Goal: Task Accomplishment & Management: Manage account settings

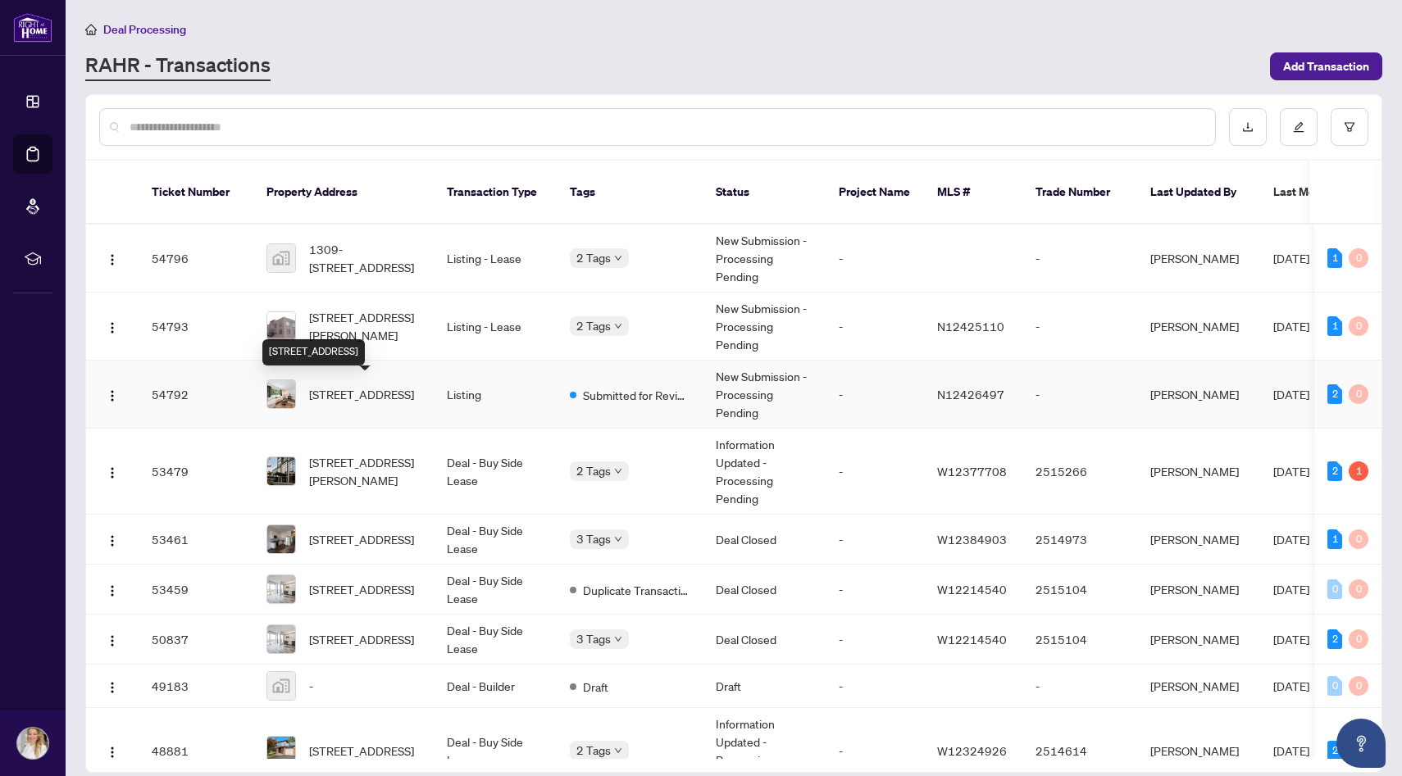
click at [391, 401] on span "[STREET_ADDRESS]" at bounding box center [361, 394] width 105 height 18
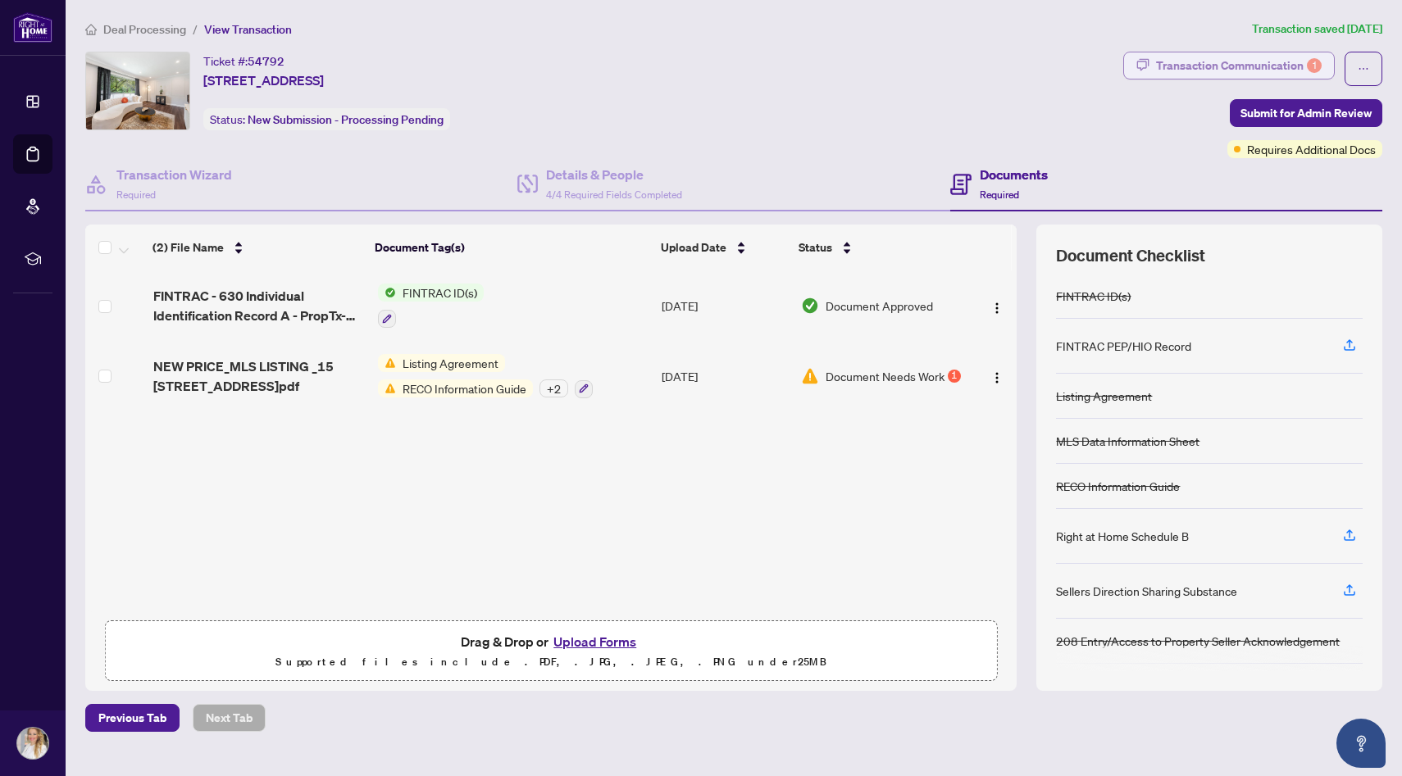
click at [1291, 68] on div "Transaction Communication 1" at bounding box center [1239, 65] width 166 height 26
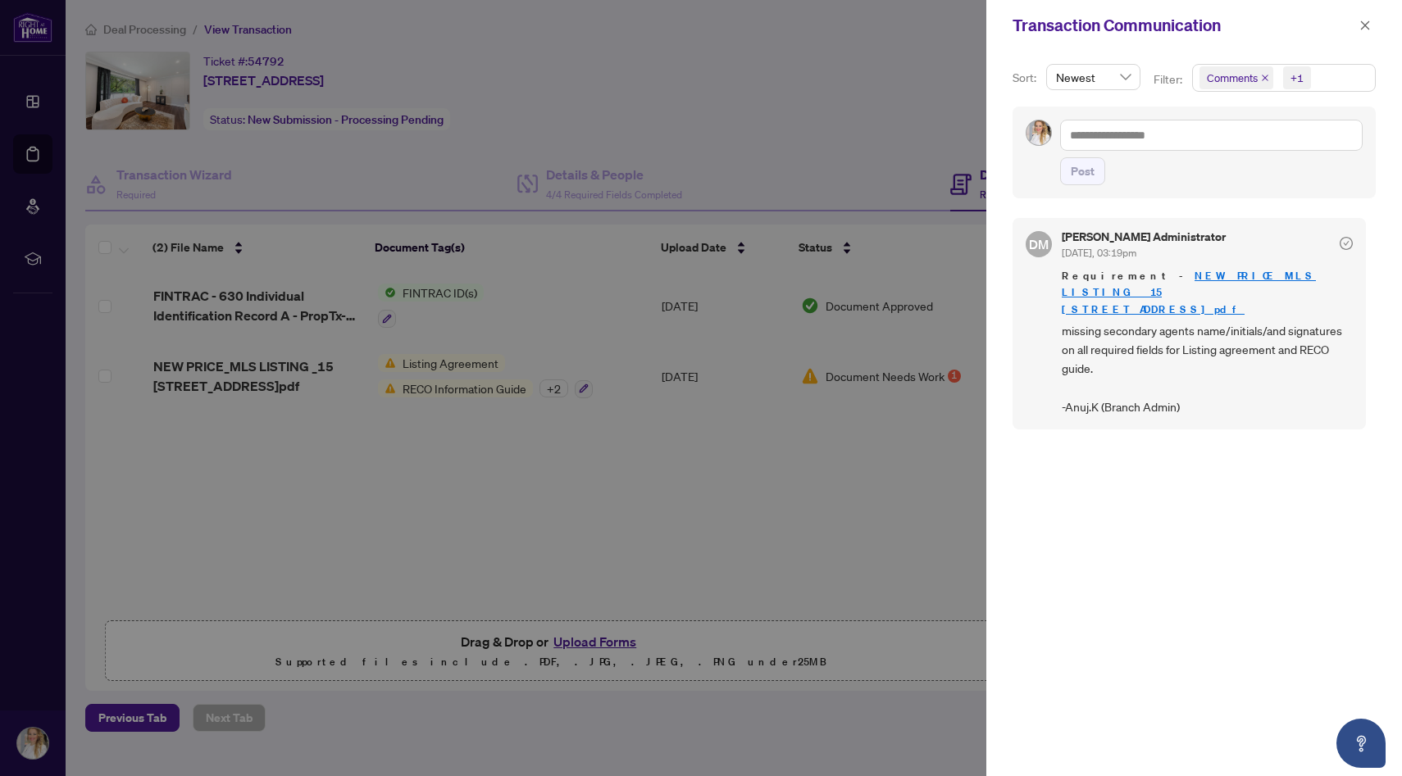
click at [620, 509] on div at bounding box center [701, 388] width 1402 height 776
click at [310, 366] on div at bounding box center [701, 388] width 1402 height 776
click at [1360, 24] on icon "close" at bounding box center [1364, 25] width 11 height 11
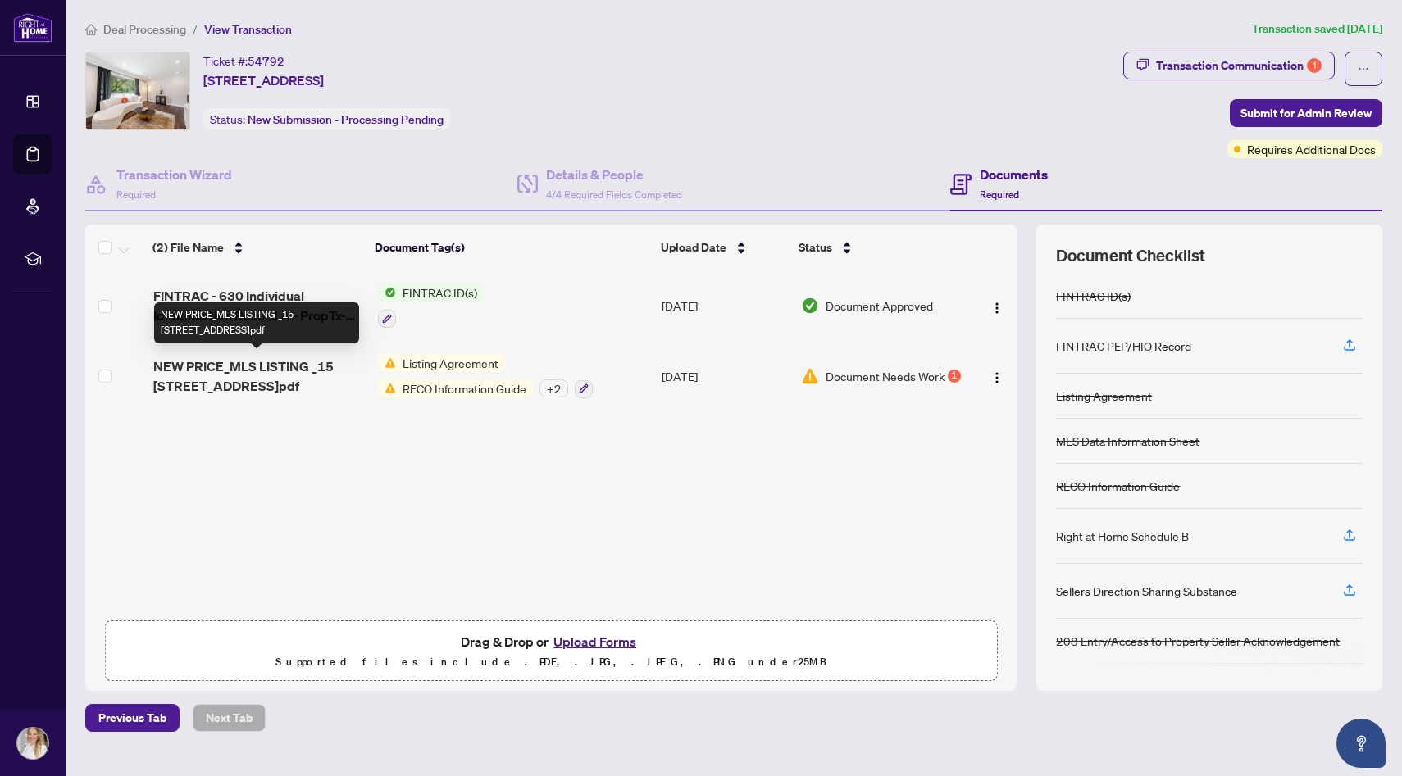
click at [298, 370] on span "NEW PRICE_MLS LISTING _15 Kemano Rd Aurora Ontario L4G 2Y2.pdf" at bounding box center [258, 376] width 211 height 39
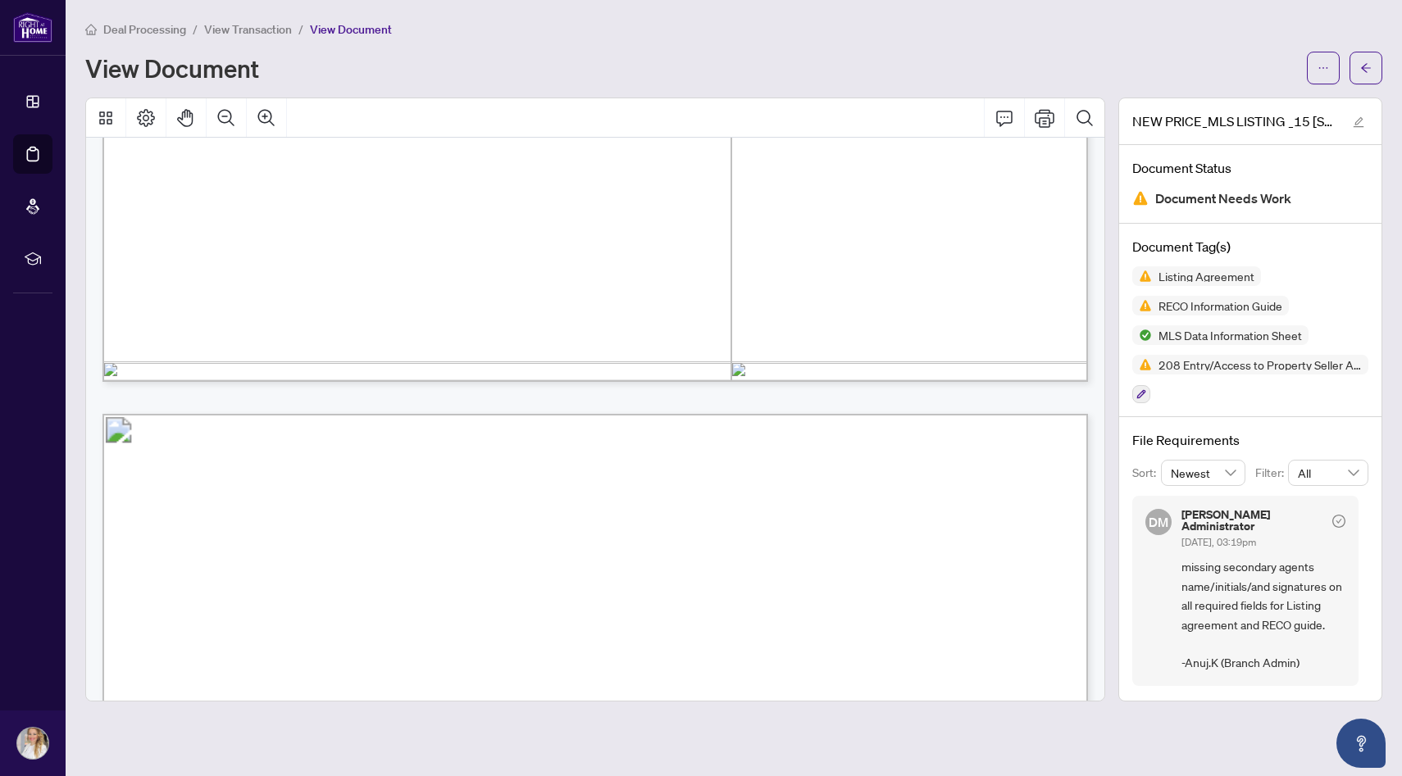
scroll to position [1117, 0]
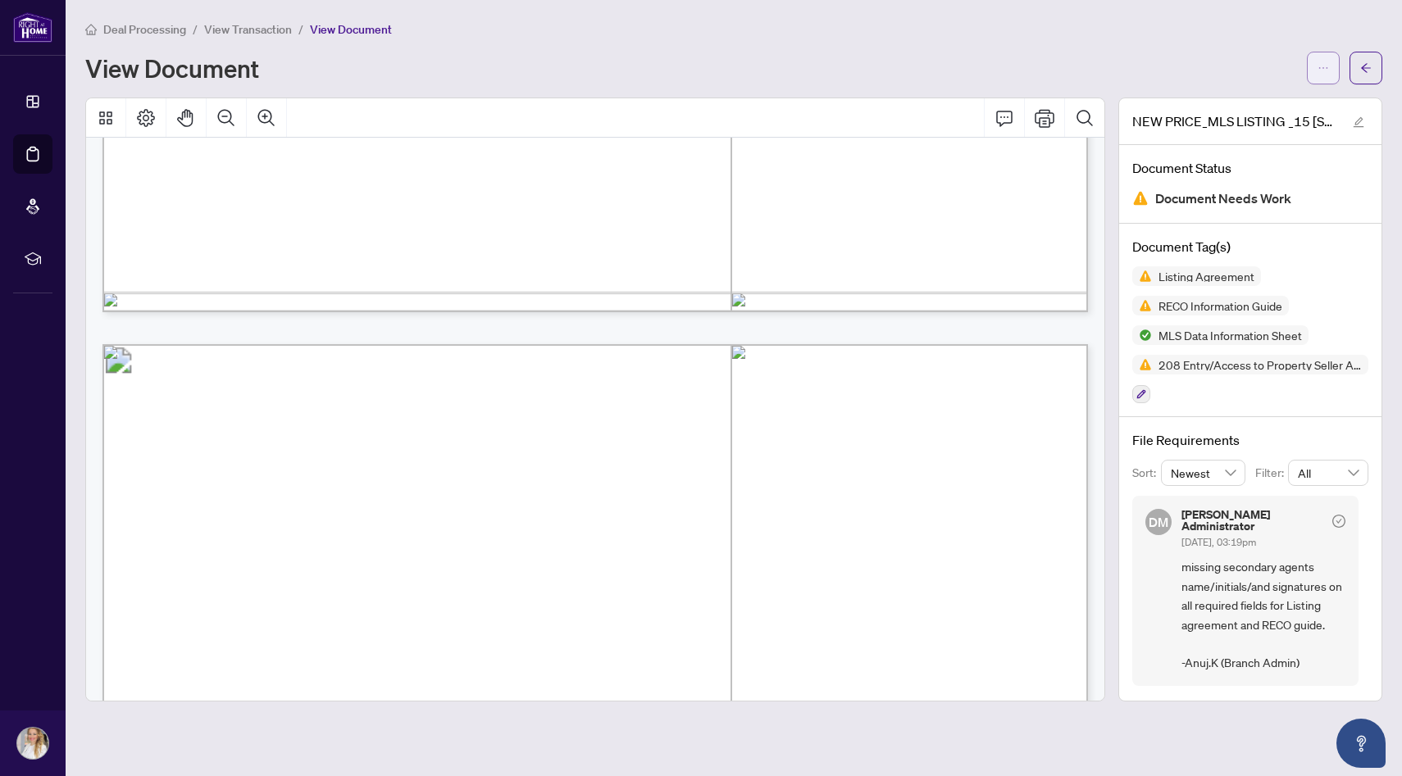
click at [1323, 75] on span "button" at bounding box center [1322, 68] width 11 height 26
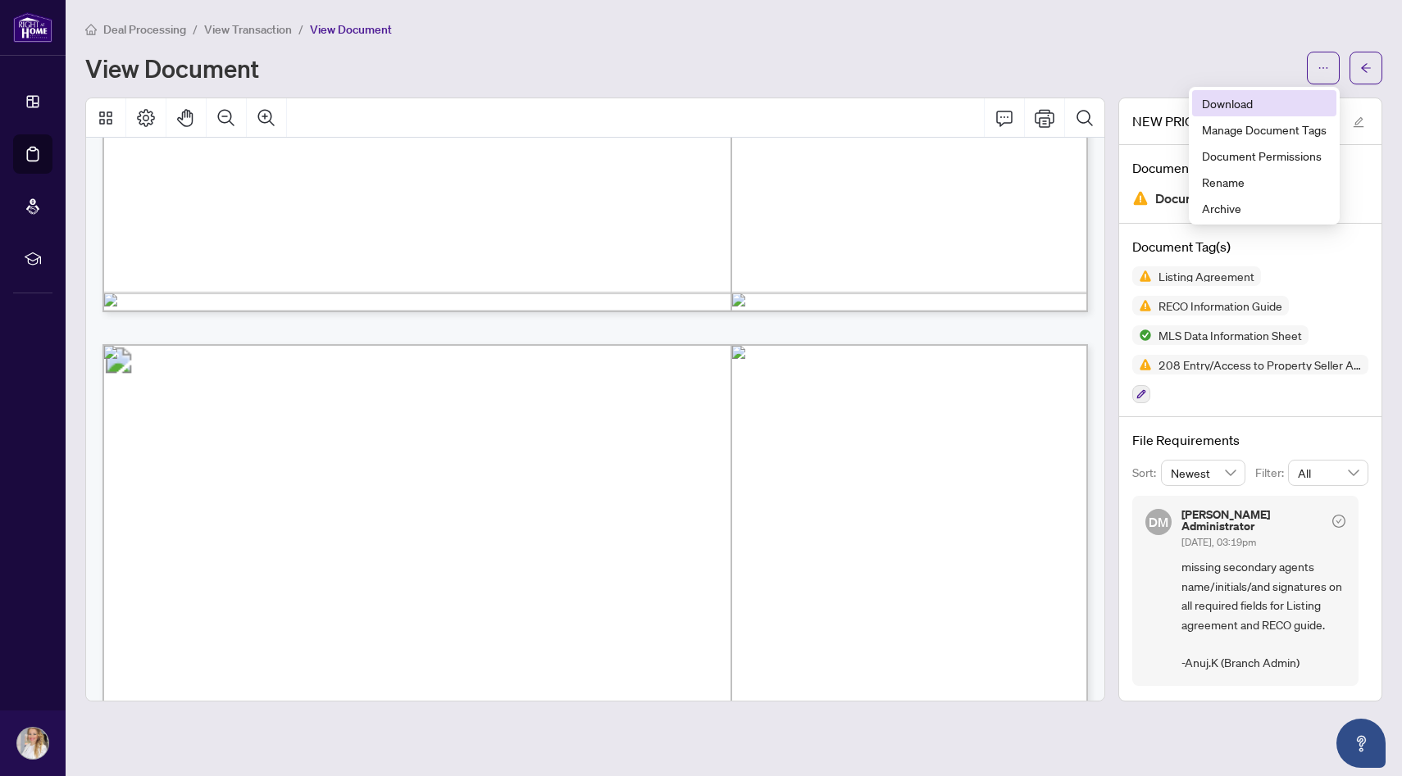
click at [1246, 106] on span "Download" at bounding box center [1264, 103] width 125 height 18
click at [861, 62] on div "View Document" at bounding box center [690, 68] width 1211 height 26
click at [771, 78] on div "View Document" at bounding box center [690, 68] width 1211 height 26
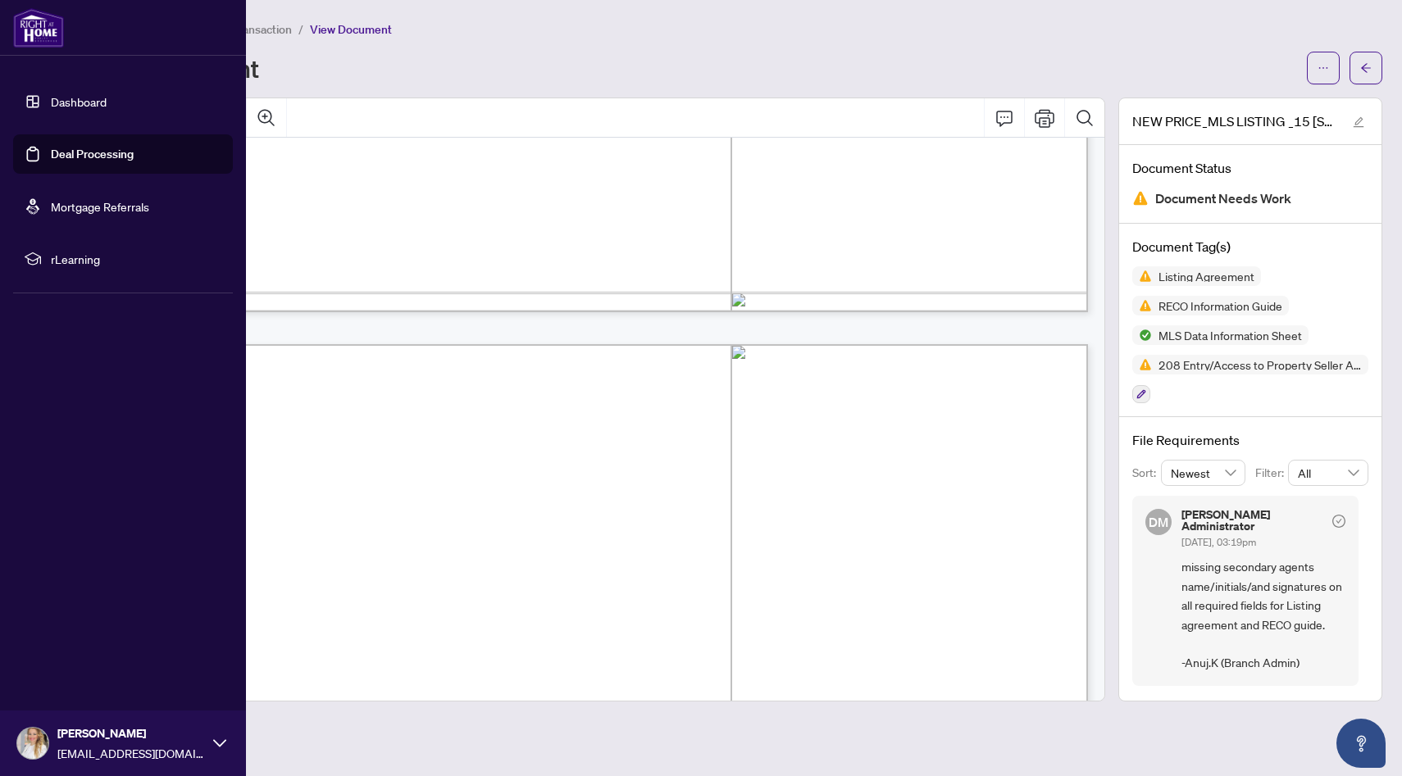
click at [81, 152] on link "Deal Processing" at bounding box center [92, 154] width 83 height 15
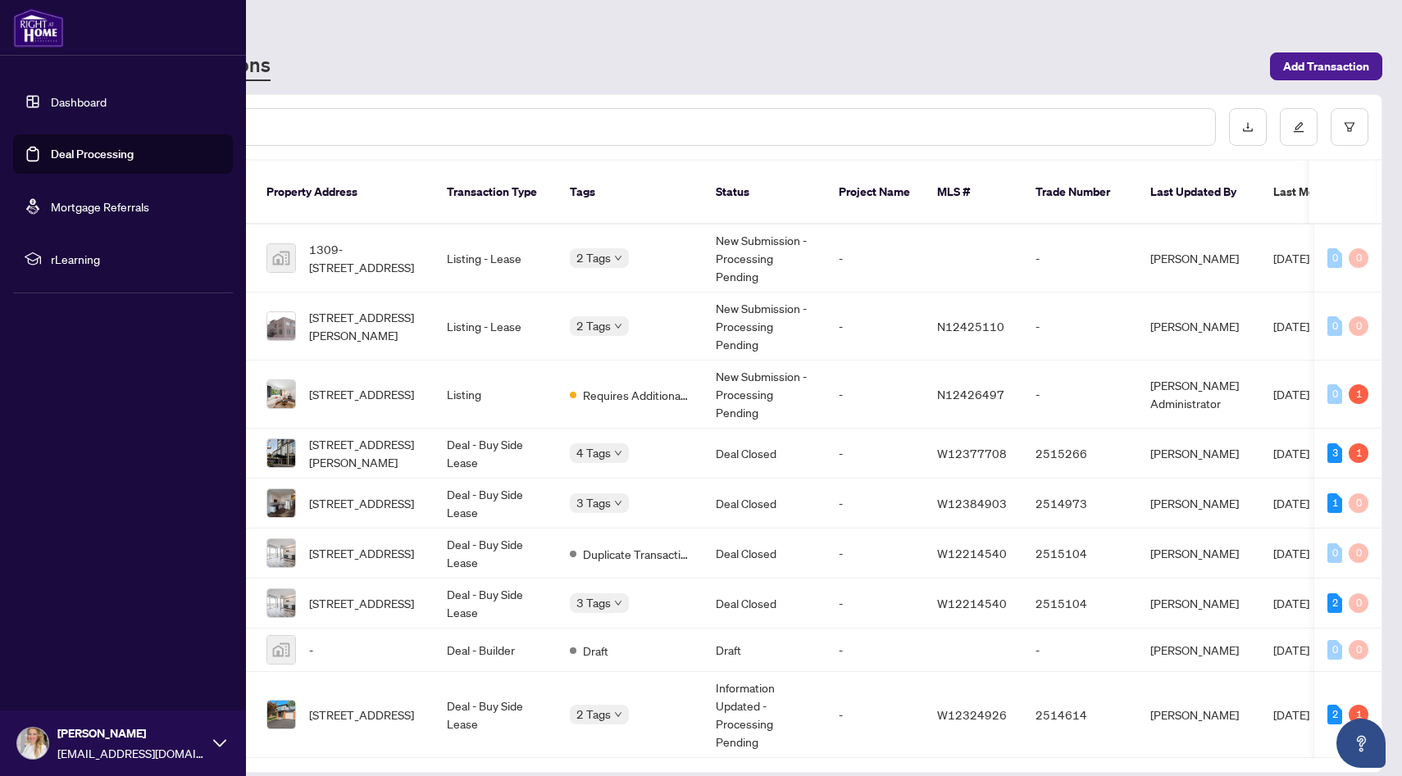
click at [98, 102] on link "Dashboard" at bounding box center [79, 101] width 56 height 15
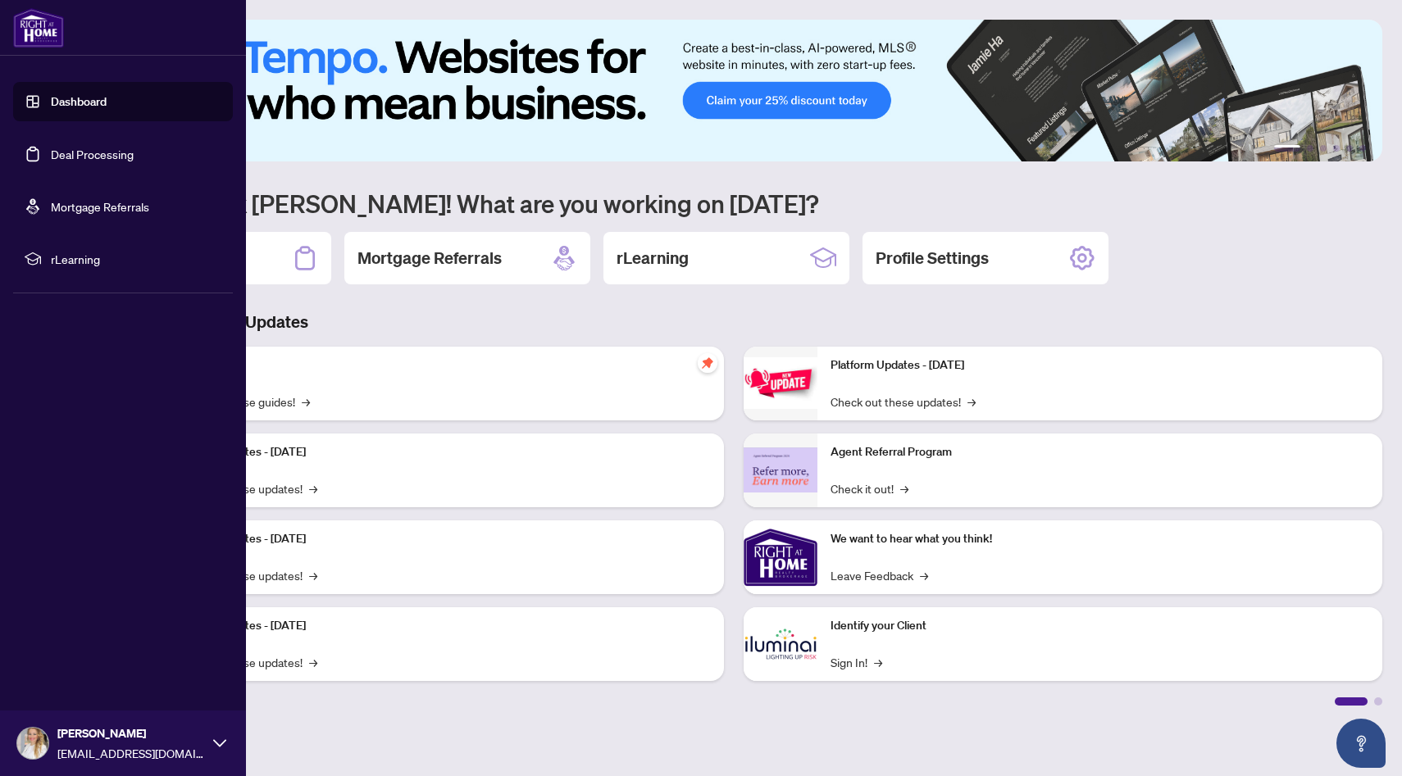
click at [93, 160] on link "Deal Processing" at bounding box center [92, 154] width 83 height 15
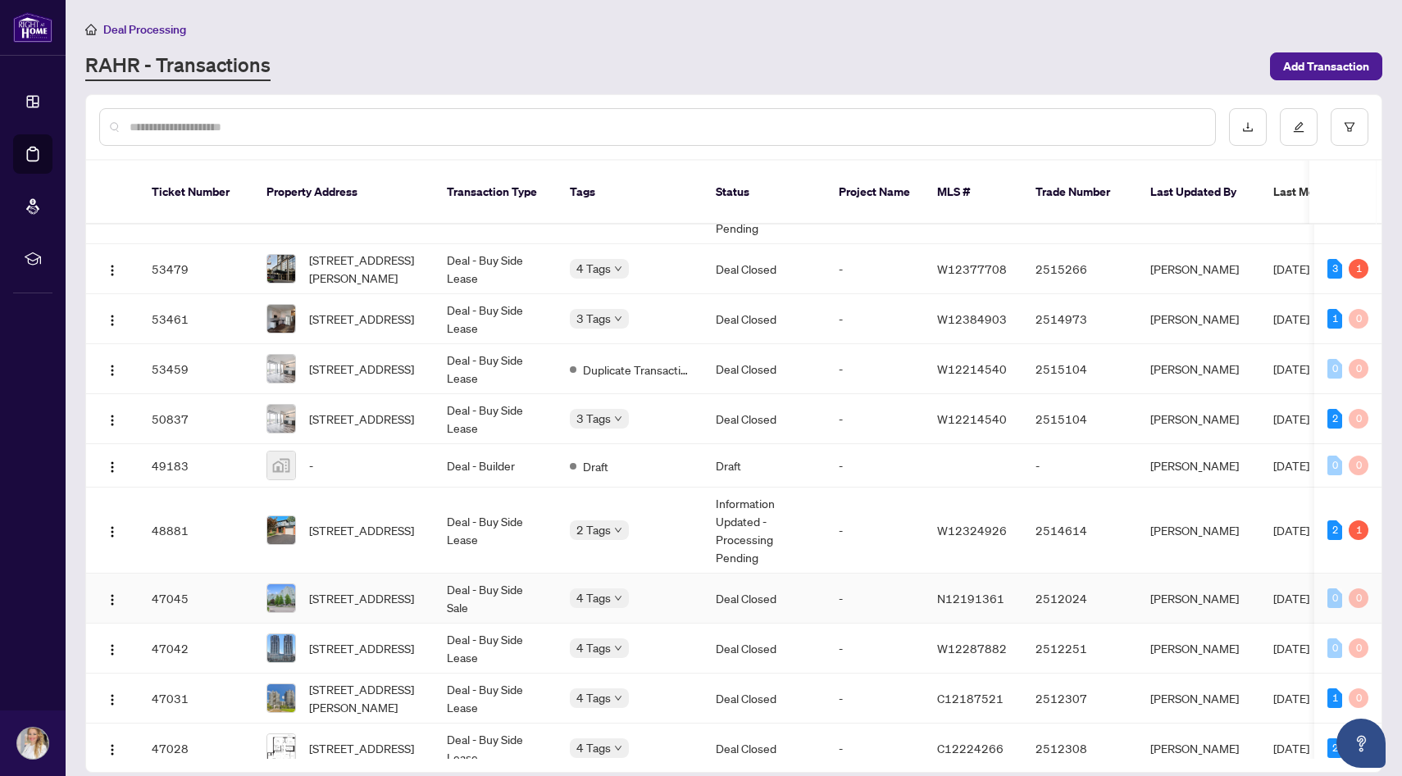
scroll to position [186, 0]
click at [474, 266] on td "Deal - Buy Side Lease" at bounding box center [495, 268] width 123 height 50
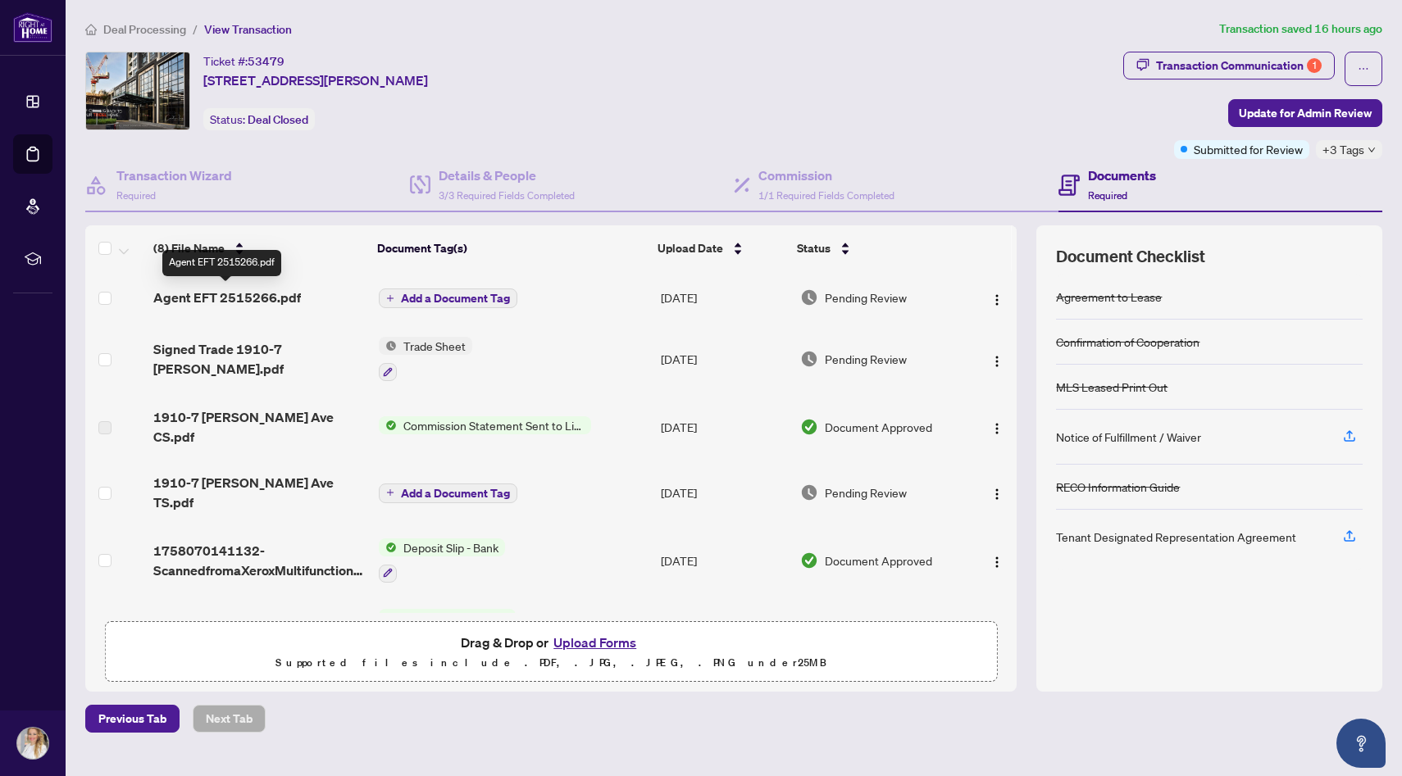
click at [247, 295] on span "Agent EFT 2515266.pdf" at bounding box center [227, 298] width 148 height 20
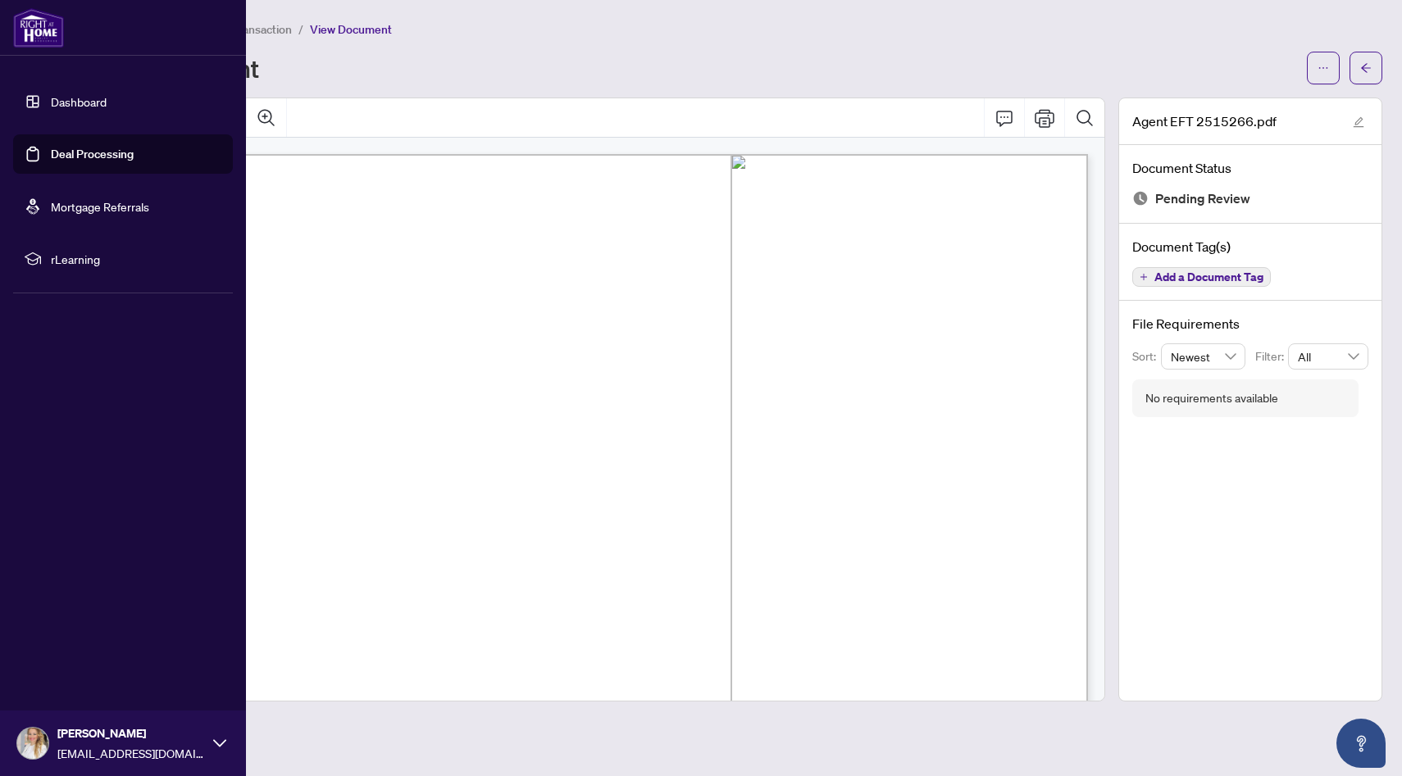
click at [86, 157] on link "Deal Processing" at bounding box center [92, 154] width 83 height 15
